Goal: Transaction & Acquisition: Book appointment/travel/reservation

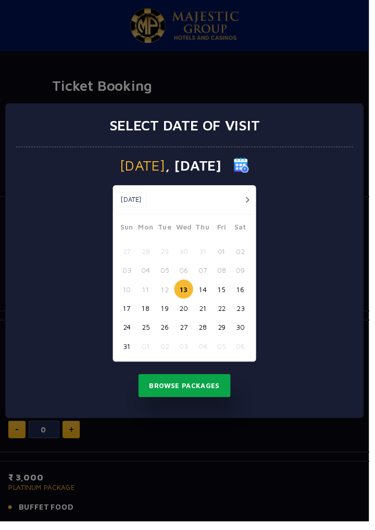
click at [215, 397] on button "Browse Packages" at bounding box center [188, 392] width 94 height 24
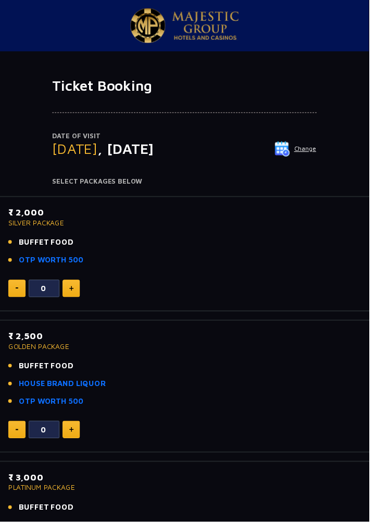
click at [295, 150] on img at bounding box center [287, 151] width 16 height 16
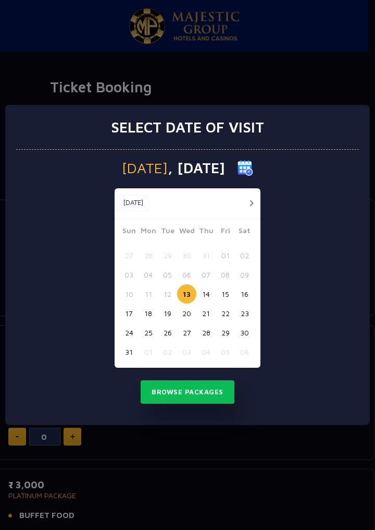
click at [203, 297] on button "14" at bounding box center [206, 293] width 19 height 19
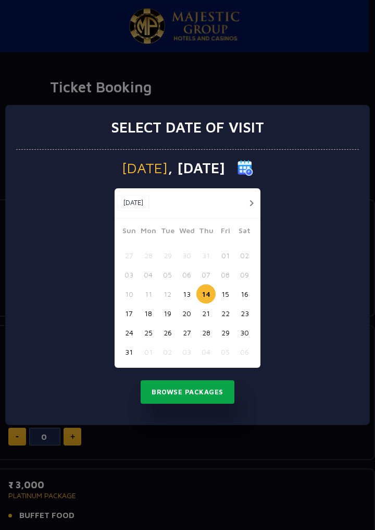
click at [217, 388] on button "Browse Packages" at bounding box center [188, 392] width 94 height 24
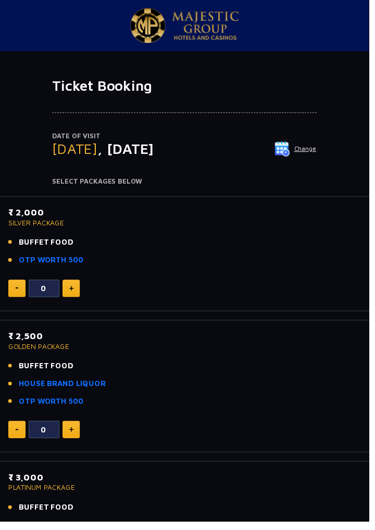
click at [306, 153] on button "Change" at bounding box center [300, 151] width 43 height 17
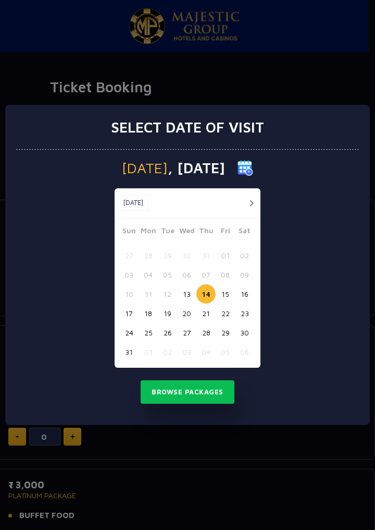
click at [189, 298] on button "13" at bounding box center [186, 293] width 19 height 19
click at [327, 216] on div "[DATE] [DATE] [DATE] Sun Mon Tue Wed Thu Fri Sat 27 28 29 30 31 01 02 03 04 05 …" at bounding box center [187, 287] width 343 height 275
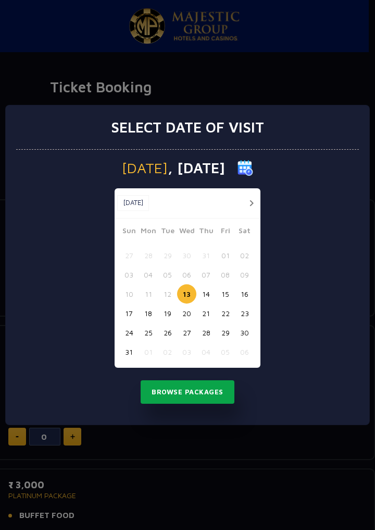
click at [209, 389] on button "Browse Packages" at bounding box center [188, 392] width 94 height 24
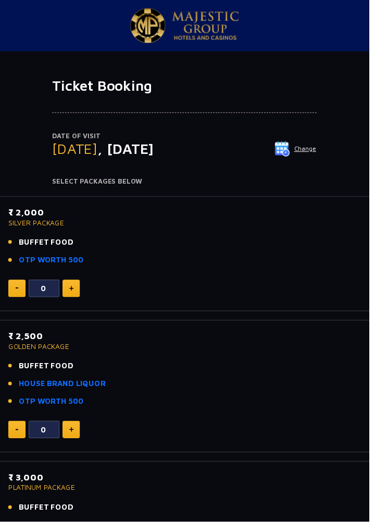
click at [72, 292] on img at bounding box center [72, 292] width 5 height 5
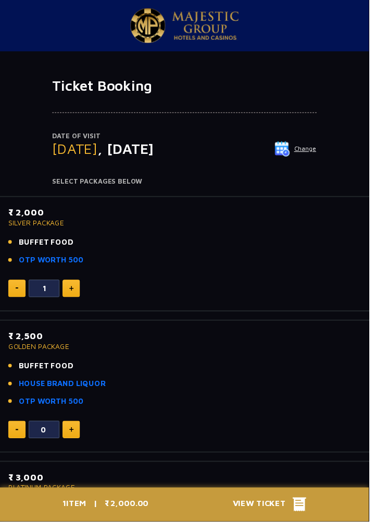
click at [72, 292] on img at bounding box center [72, 292] width 5 height 5
click at [72, 293] on img at bounding box center [72, 292] width 5 height 5
type input "4"
click at [263, 520] on span "View Ticket" at bounding box center [267, 513] width 61 height 16
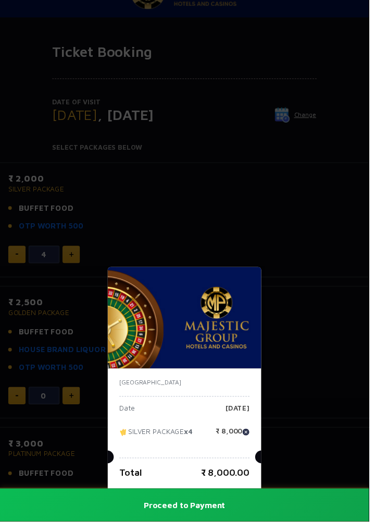
scroll to position [34, 0]
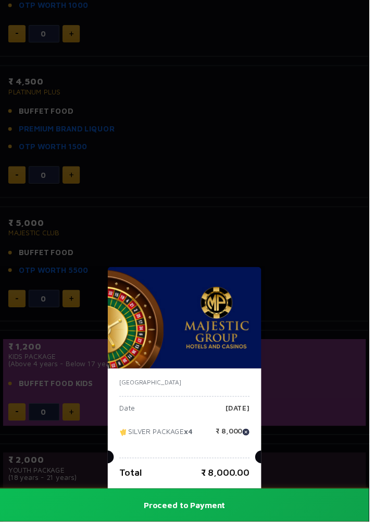
click at [224, 529] on button "Proceed to Payment" at bounding box center [187, 512] width 375 height 33
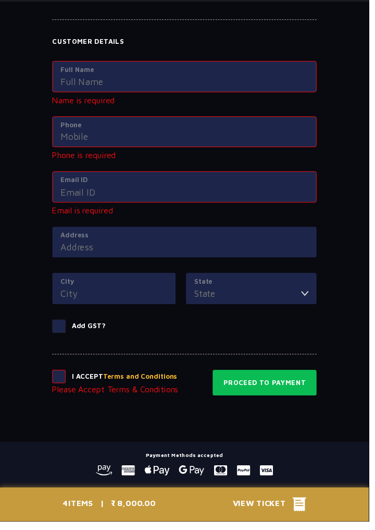
scroll to position [1117, 0]
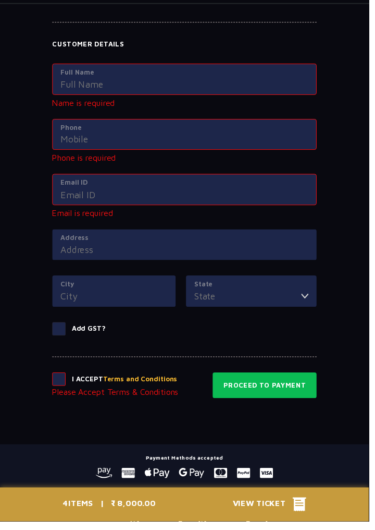
click at [310, 294] on img at bounding box center [310, 301] width 7 height 14
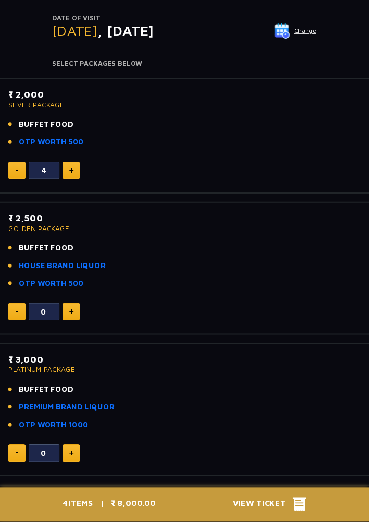
scroll to position [0, 0]
